Goal: Find specific page/section: Find specific page/section

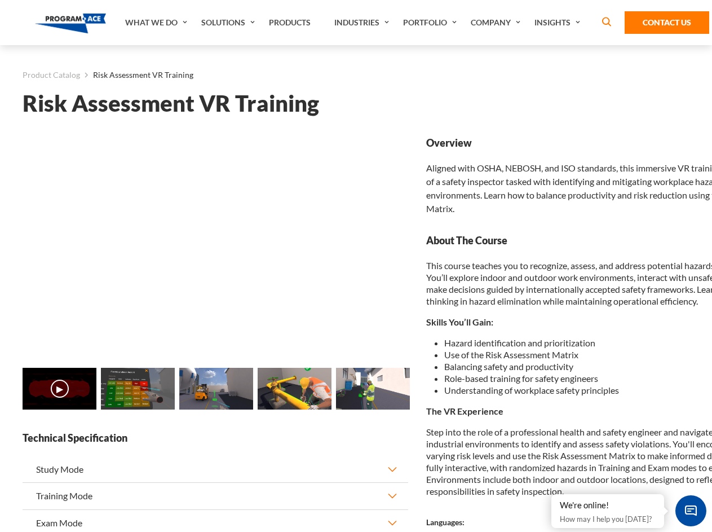
click at [230, 23] on link "Solutions" at bounding box center [230, 22] width 68 height 45
click at [0, 0] on div "AI & Computer Vision Solutions Computer Vision Quality Control AI tools for fas…" at bounding box center [0, 0] width 0 height 0
click at [0, 0] on div "AI & Computer Vision Solutions Virtual Training Solutions Virtual Tour Solution…" at bounding box center [0, 0] width 0 height 0
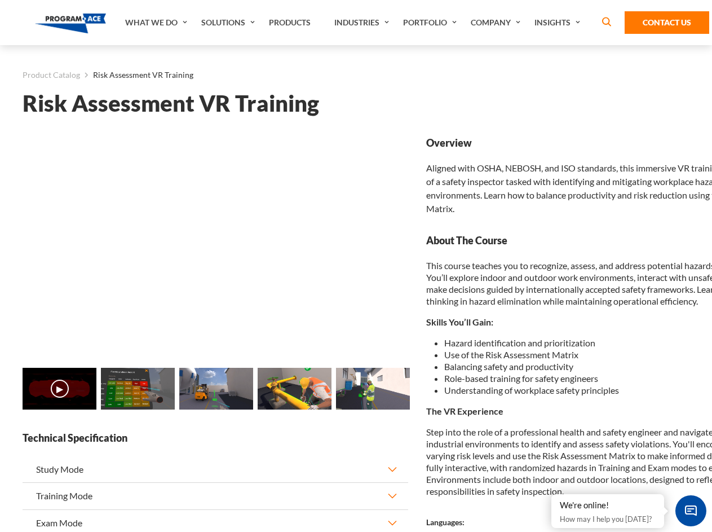
click at [0, 0] on div "AI & Computer Vision Solutions Virtual Training Solutions Virtual Tour Solution…" at bounding box center [0, 0] width 0 height 0
click at [0, 0] on div "AI & Computer Vision Solutions Computer Vision Quality Control AI tools for fas…" at bounding box center [0, 0] width 0 height 0
